Goal: Find contact information: Obtain details needed to contact an individual or organization

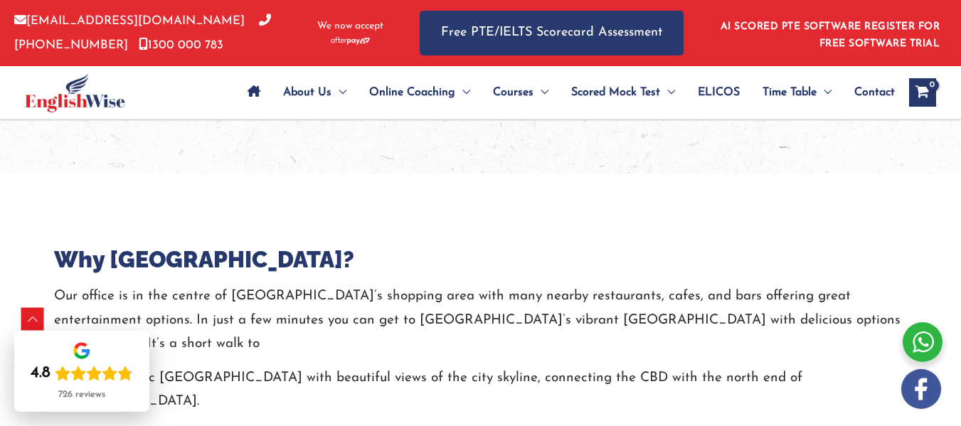
scroll to position [2141, 0]
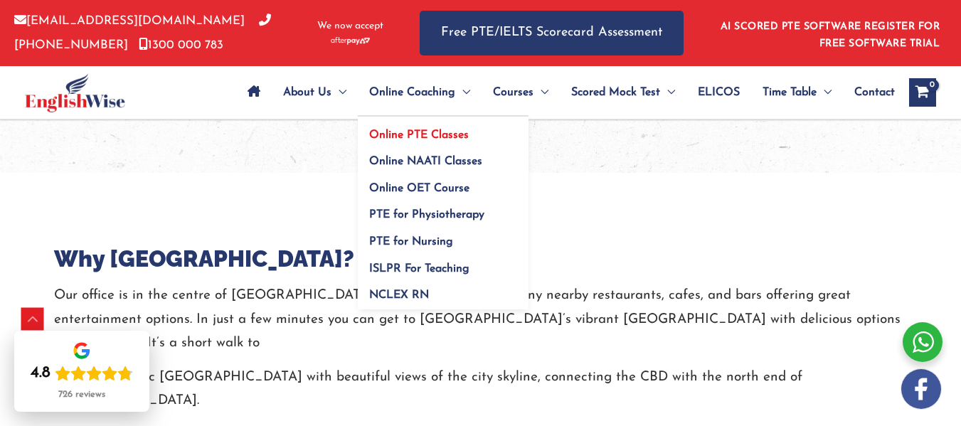
click at [423, 135] on span "Online PTE Classes" at bounding box center [419, 134] width 100 height 11
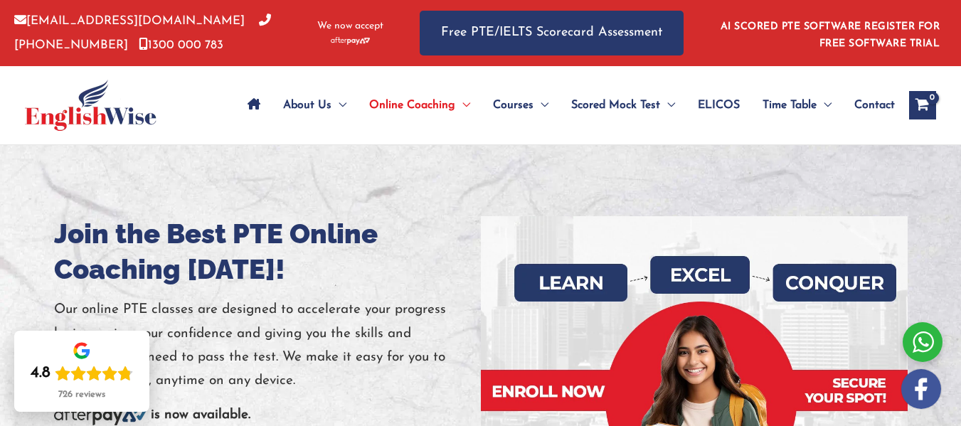
click at [872, 105] on span "Contact" at bounding box center [874, 105] width 41 height 50
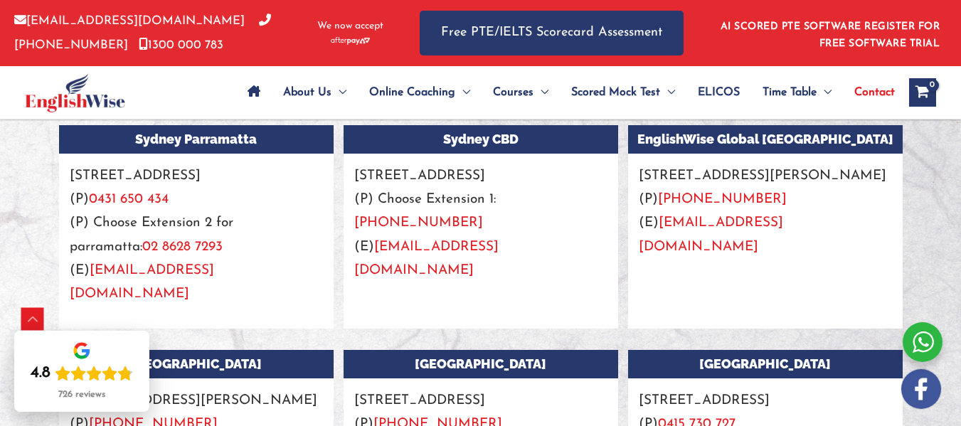
scroll to position [1297, 0]
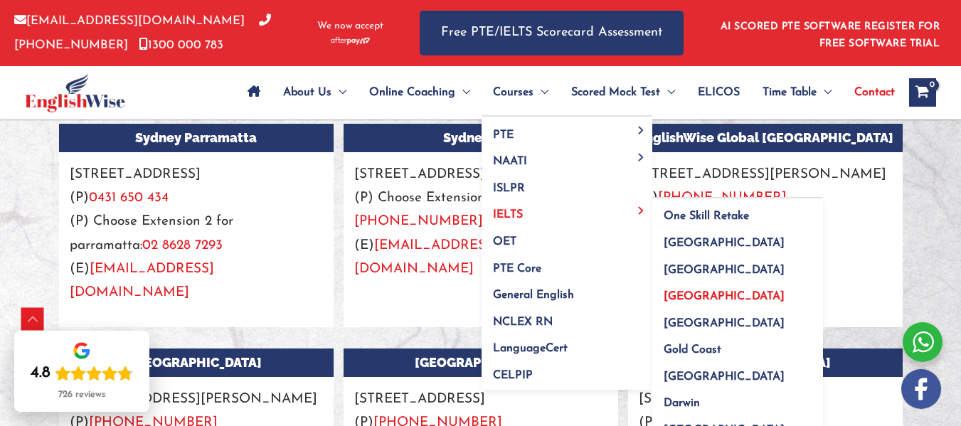
click at [672, 297] on span "[GEOGRAPHIC_DATA]" at bounding box center [724, 296] width 121 height 11
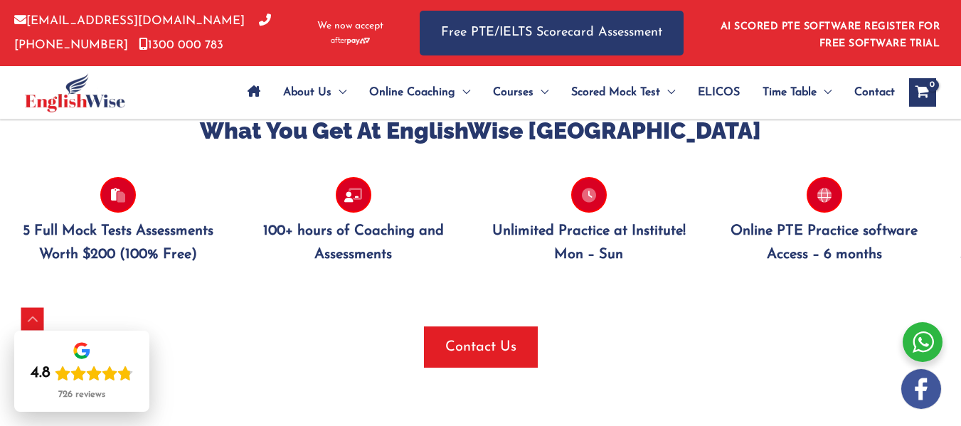
scroll to position [1442, 0]
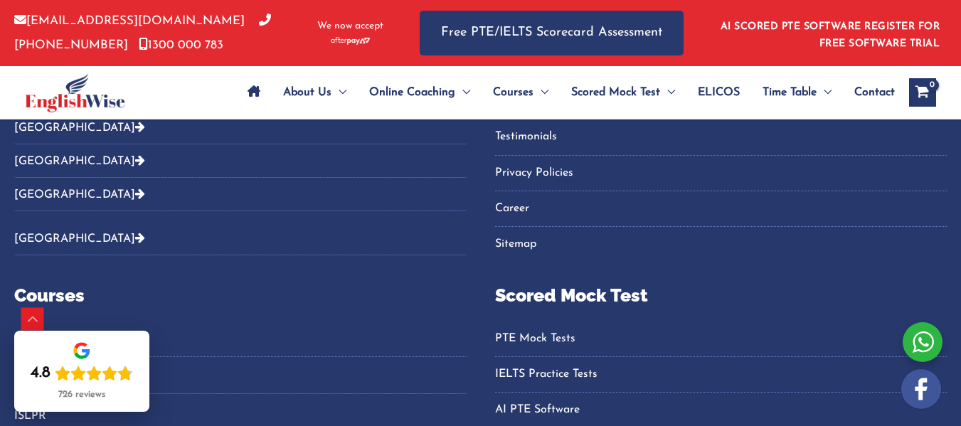
scroll to position [1192, 0]
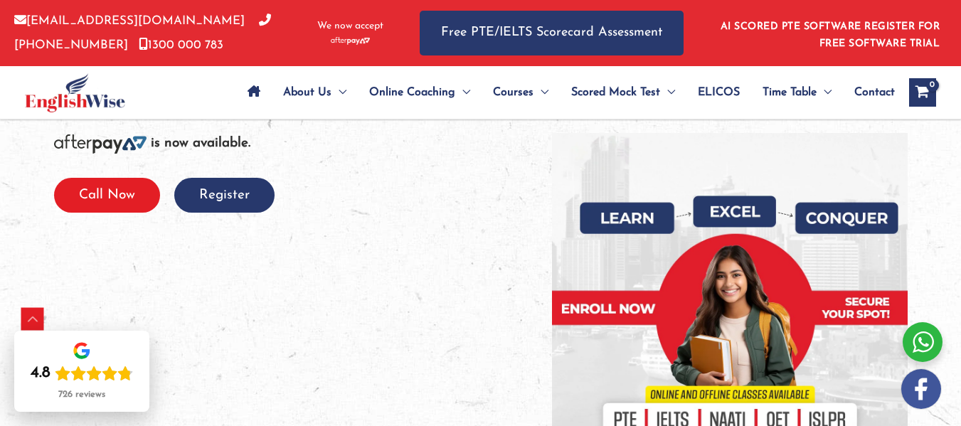
scroll to position [285, 0]
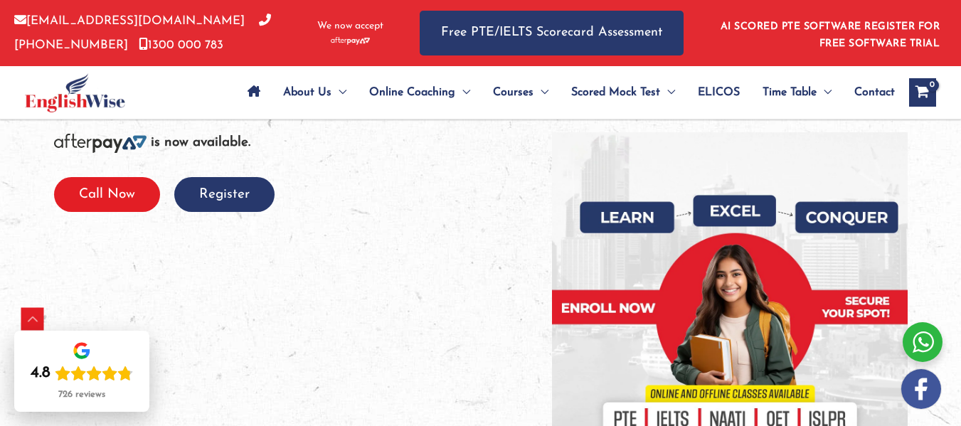
click at [108, 177] on button "Call Now" at bounding box center [107, 194] width 106 height 35
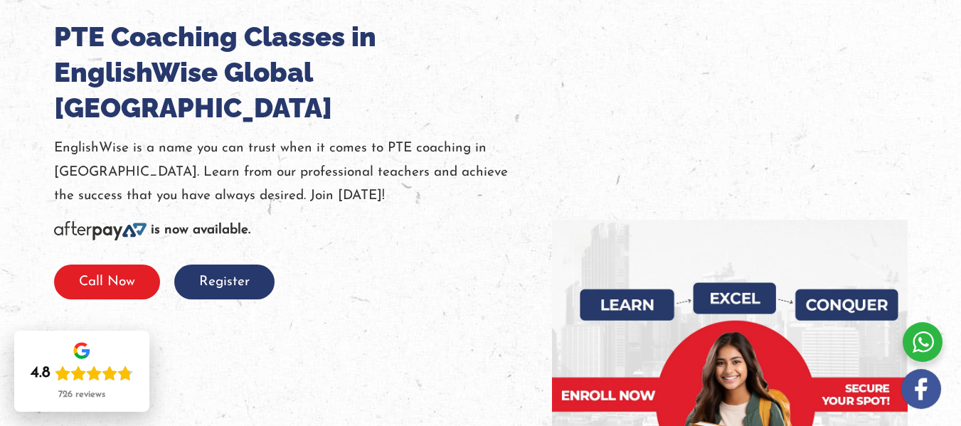
scroll to position [0, 0]
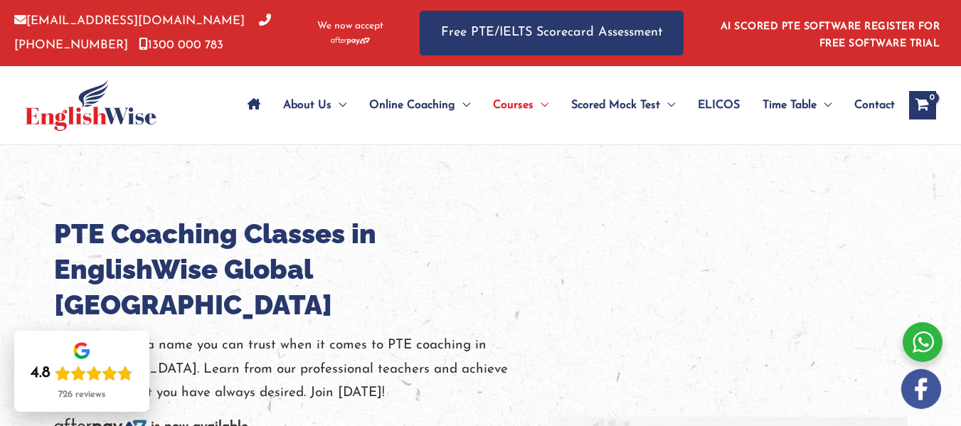
click at [875, 102] on span "Contact" at bounding box center [874, 105] width 41 height 50
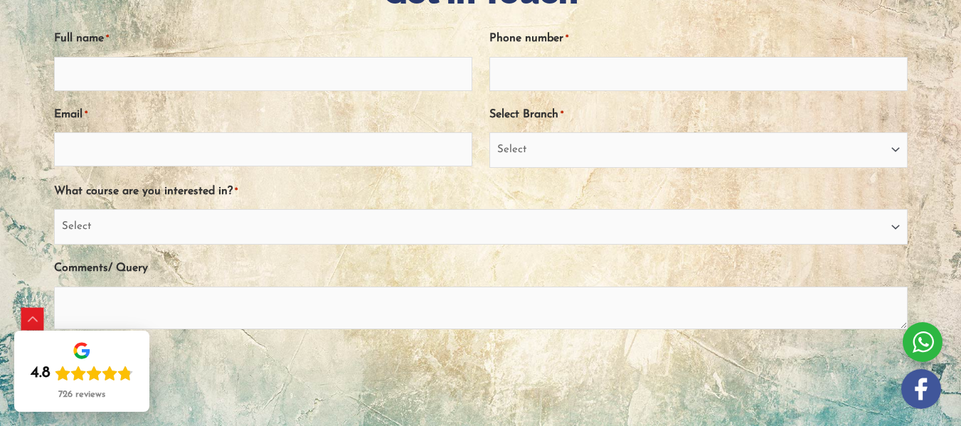
scroll to position [247, 0]
click at [410, 211] on select "Select PTE NAATI IELTS OET General English" at bounding box center [481, 226] width 854 height 36
select select "PTE"
click at [75, 208] on select "Select PTE NAATI IELTS OET General English" at bounding box center [481, 226] width 854 height 36
click at [277, 233] on select "Select PTE NAATI IELTS OET General English" at bounding box center [481, 226] width 854 height 36
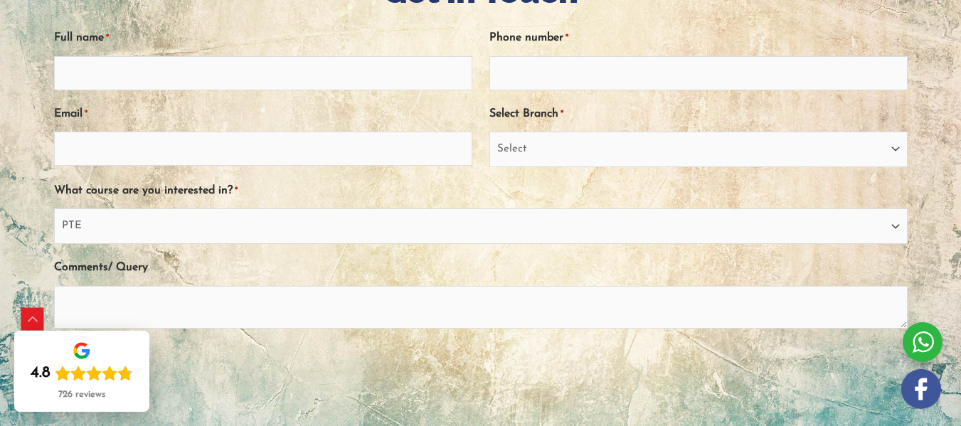
click at [318, 178] on div "Company This field is for validation purposes and should be left unchanged. Ful…" at bounding box center [481, 209] width 854 height 390
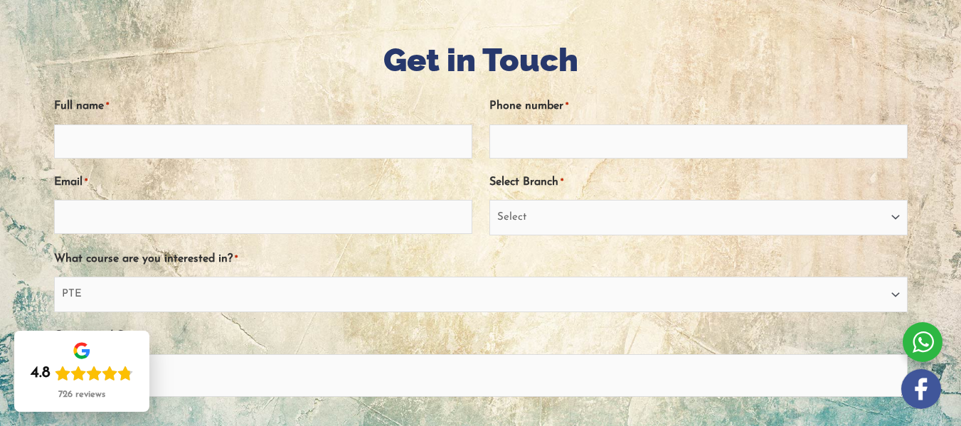
scroll to position [178, 0]
click at [235, 149] on input "Full name *" at bounding box center [263, 142] width 418 height 34
click at [164, 63] on h1 "Get in Touch" at bounding box center [481, 60] width 854 height 45
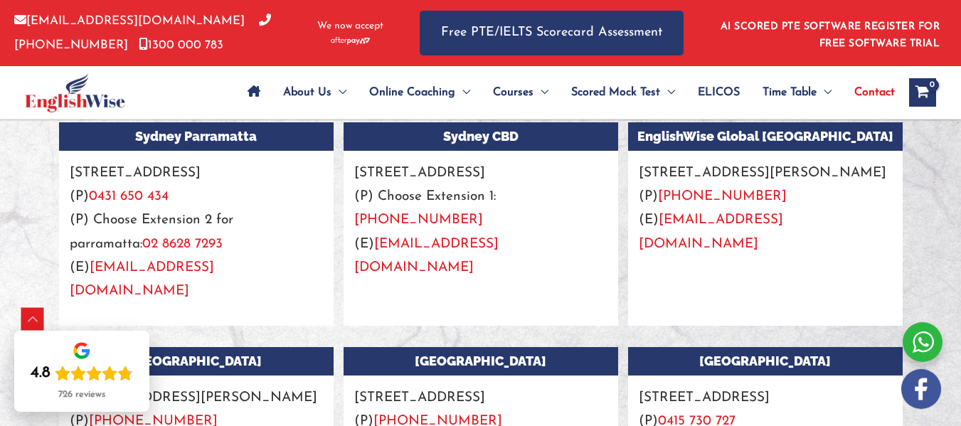
scroll to position [1301, 0]
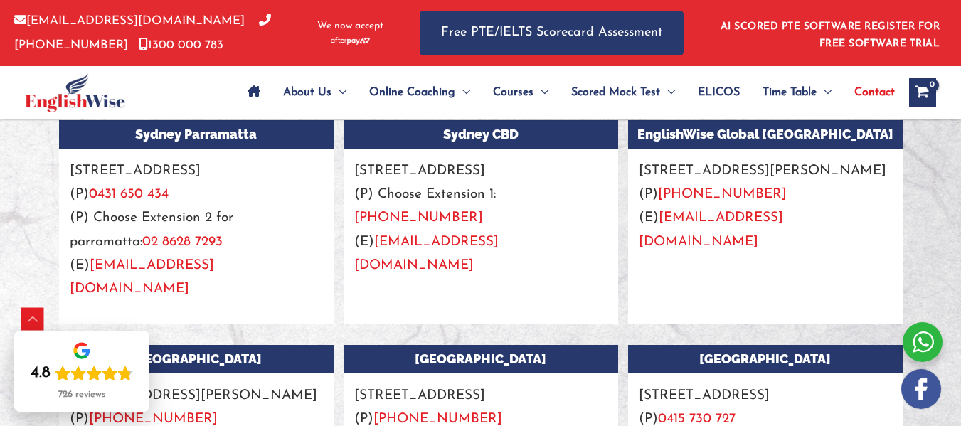
drag, startPoint x: 662, startPoint y: 253, endPoint x: 801, endPoint y: 265, distance: 139.3
click at [801, 265] on div "EnglishWise Global Brisbane Suite 21, level 4, 269 Wickham Street, Fortitude Va…" at bounding box center [765, 221] width 275 height 203
copy p "[EMAIL_ADDRESS][DOMAIN_NAME]"
